Goal: Navigation & Orientation: Find specific page/section

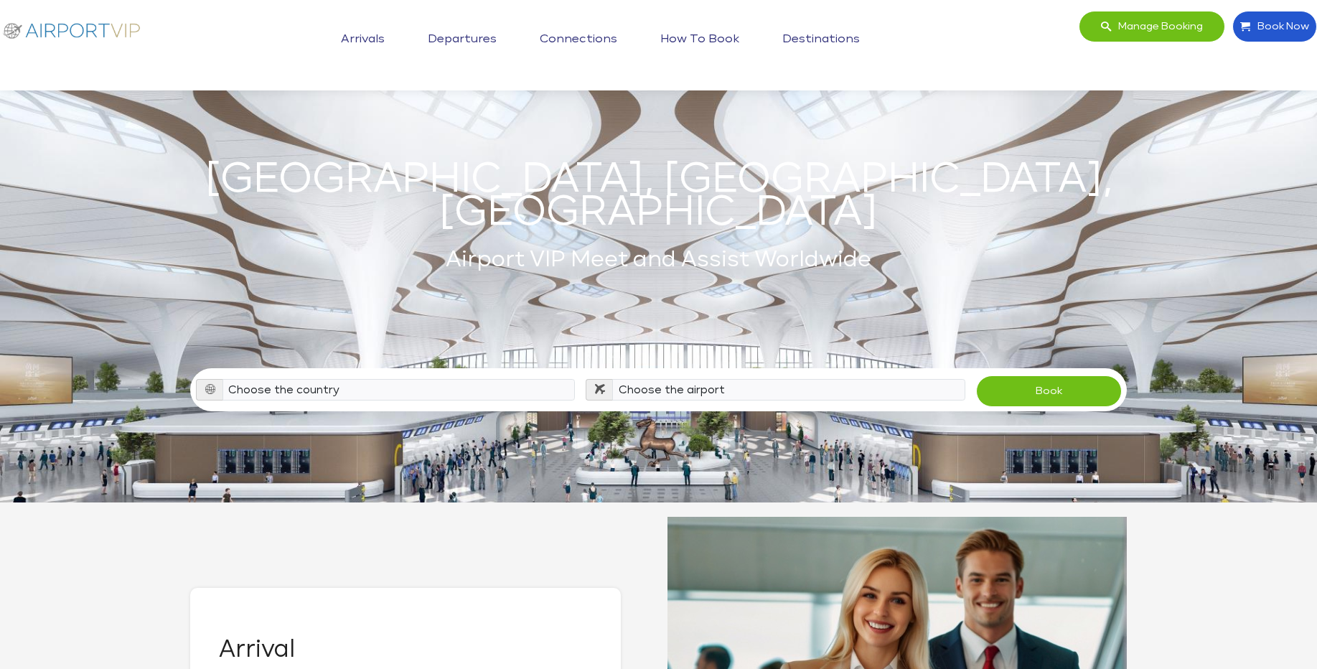
scroll to position [689, 0]
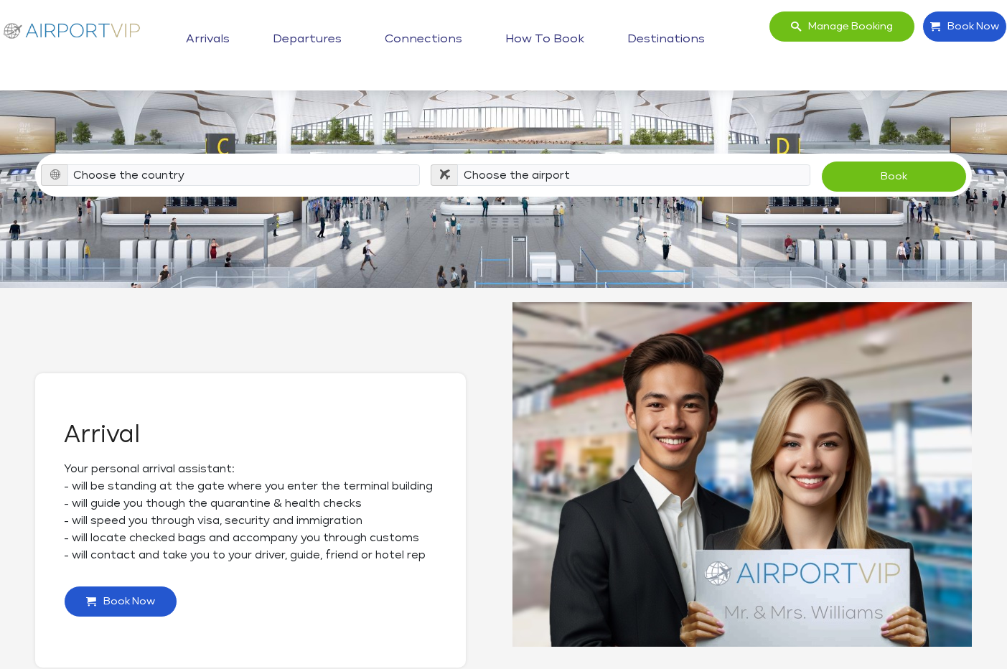
scroll to position [86, 0]
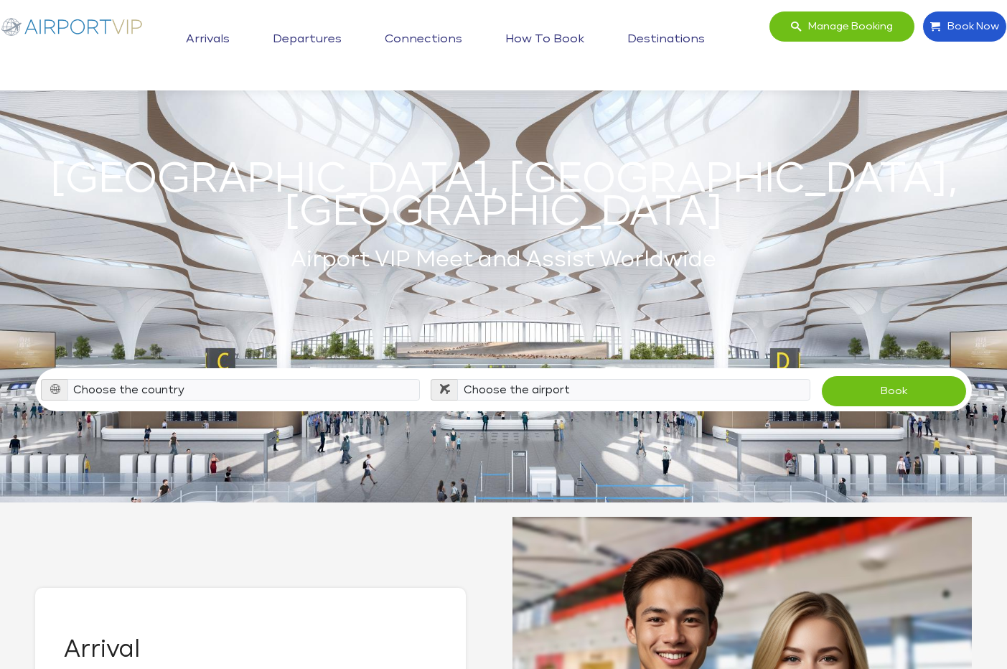
scroll to position [86, 0]
